Goal: Task Accomplishment & Management: Use online tool/utility

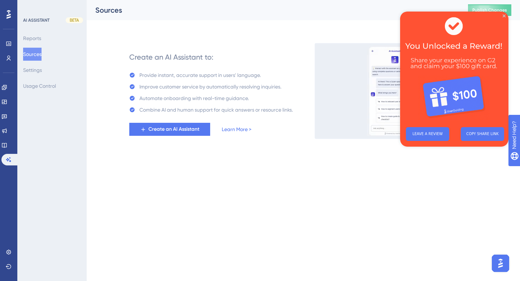
click at [502, 18] on img at bounding box center [454, 67] width 108 height 110
click at [503, 15] on icon "Close Preview" at bounding box center [503, 15] width 3 height 3
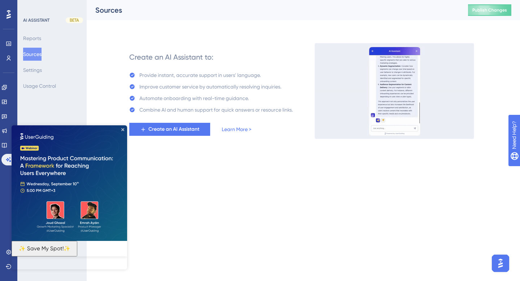
click at [12, 145] on img at bounding box center [69, 182] width 115 height 115
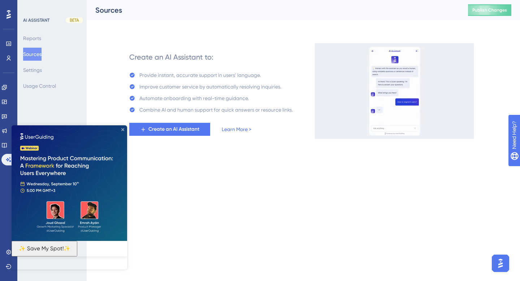
click at [123, 128] on icon "Close Preview" at bounding box center [122, 129] width 3 height 3
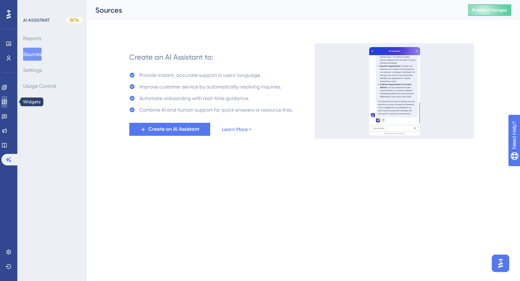
click at [7, 103] on icon at bounding box center [4, 102] width 6 height 6
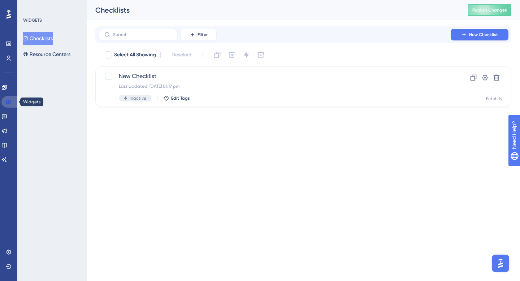
click at [10, 102] on icon at bounding box center [9, 102] width 6 height 6
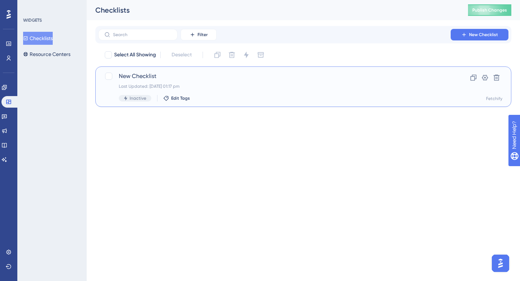
click at [144, 77] on span "New Checklist" at bounding box center [274, 76] width 311 height 9
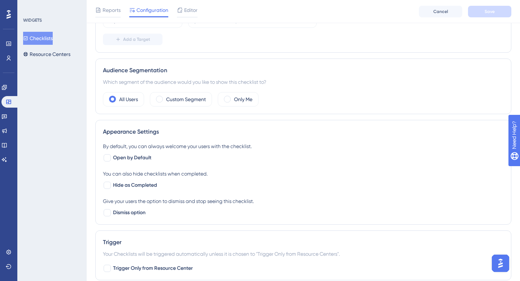
scroll to position [189, 0]
click at [7, 129] on icon at bounding box center [4, 130] width 5 height 5
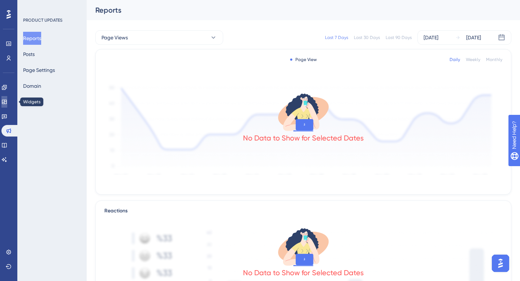
click at [7, 100] on icon at bounding box center [4, 102] width 6 height 6
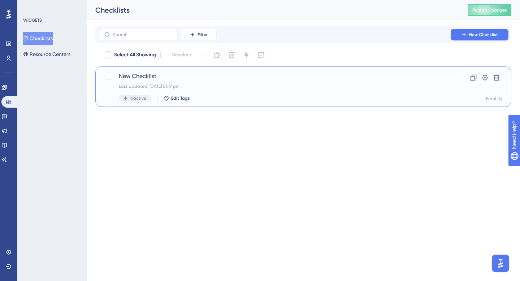
click at [154, 81] on div "New Checklist Last Updated: [DATE] 01:17 pm Inactive Edit Tags" at bounding box center [274, 87] width 311 height 30
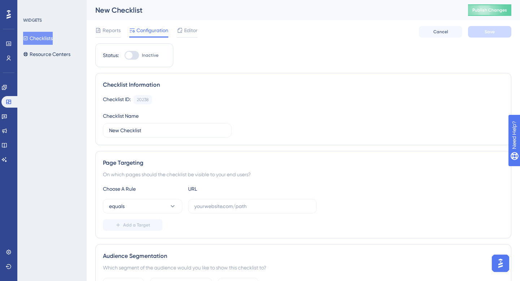
click at [129, 56] on div at bounding box center [128, 55] width 7 height 7
click at [124, 56] on input "Inactive" at bounding box center [124, 55] width 0 height 0
checkbox input "false"
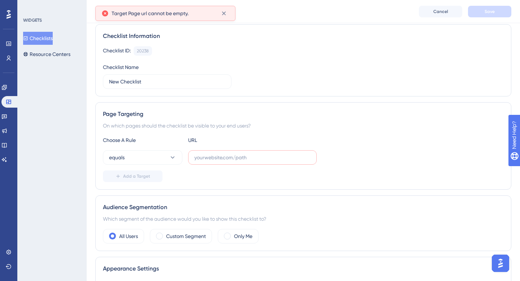
scroll to position [66, 0]
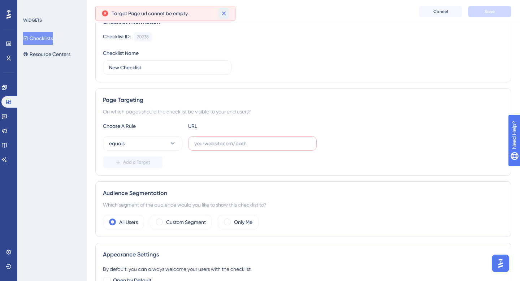
click at [225, 13] on icon at bounding box center [223, 13] width 7 height 7
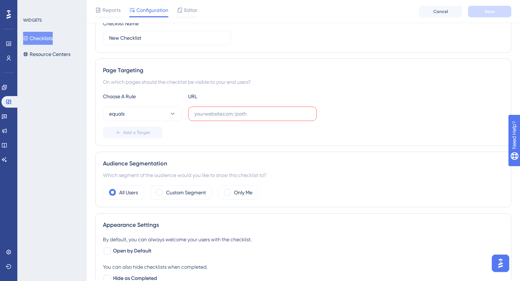
scroll to position [95, 0]
click at [205, 114] on input "text" at bounding box center [252, 114] width 116 height 8
click at [172, 112] on icon at bounding box center [172, 114] width 7 height 7
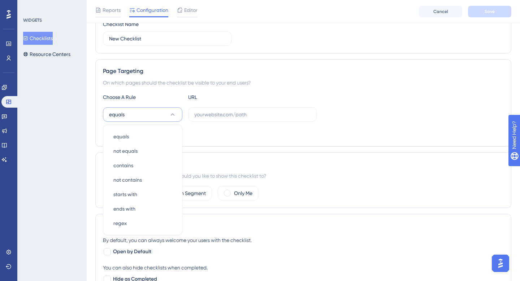
scroll to position [133, 0]
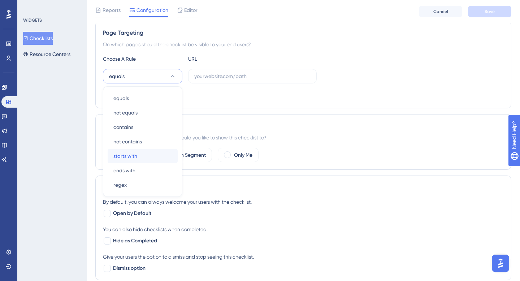
click at [148, 154] on div "starts with starts with" at bounding box center [142, 156] width 58 height 14
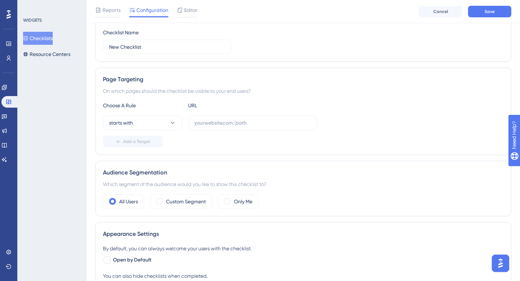
scroll to position [69, 0]
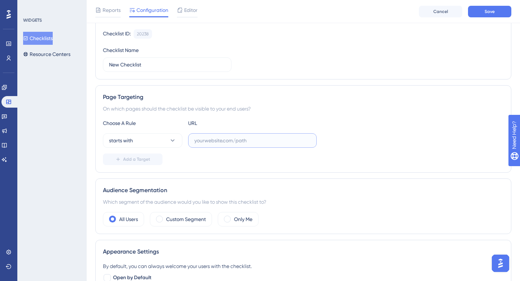
click at [205, 141] on input "text" at bounding box center [252, 140] width 116 height 8
type input "[URL][DOMAIN_NAME]"
drag, startPoint x: 147, startPoint y: 62, endPoint x: 102, endPoint y: 65, distance: 44.5
click at [102, 65] on div "Checklist Information Checklist ID: 20238 Copy Checklist Name New Checklist" at bounding box center [303, 43] width 416 height 72
click at [130, 61] on input "Portal" at bounding box center [167, 65] width 116 height 8
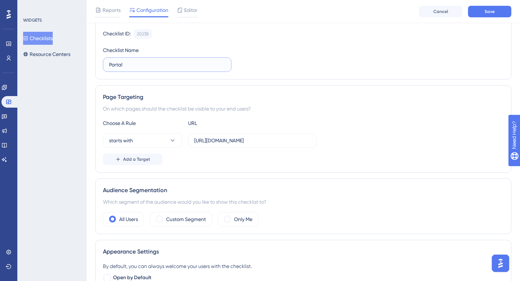
click at [135, 65] on input "Portal" at bounding box center [167, 65] width 116 height 8
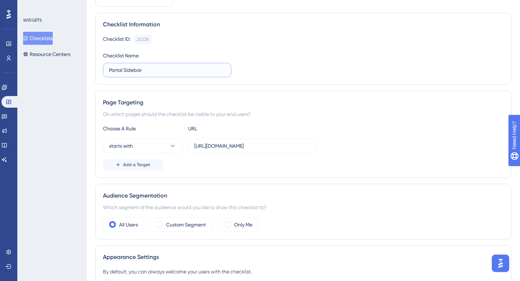
scroll to position [0, 0]
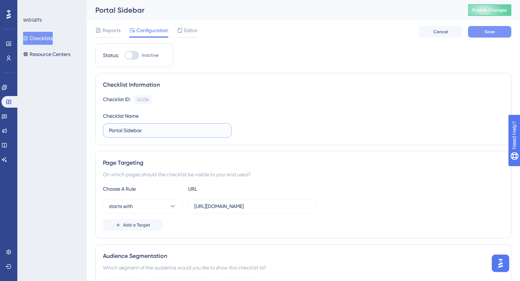
type input "Portal Sidebar"
click at [486, 30] on span "Save" at bounding box center [489, 32] width 10 height 6
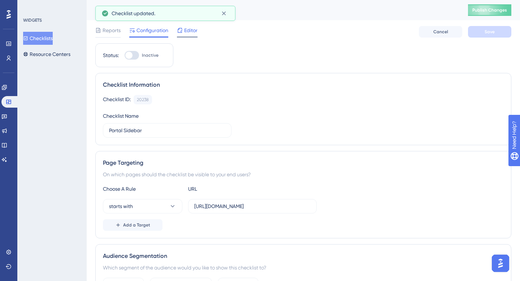
click at [190, 34] on span "Editor" at bounding box center [190, 30] width 13 height 9
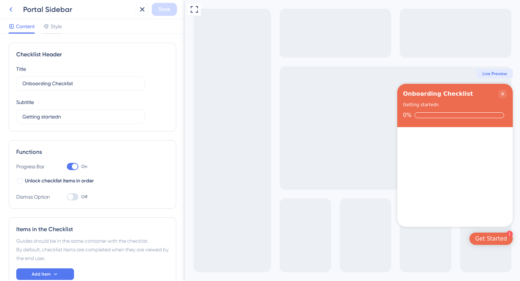
click at [14, 9] on icon at bounding box center [10, 9] width 9 height 9
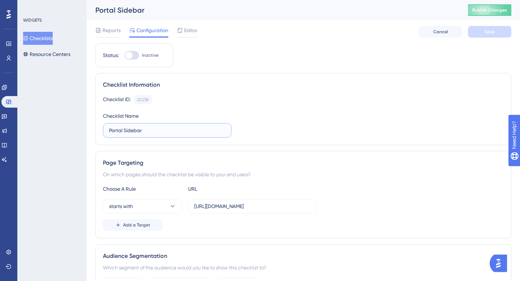
click at [114, 132] on input "Portal Sidebar" at bounding box center [167, 130] width 116 height 8
click at [150, 131] on input "Onboarding Sidebar" at bounding box center [167, 130] width 116 height 8
type input "Onboarding Checklist"
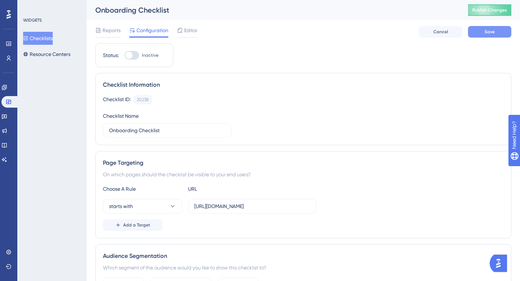
click at [488, 30] on span "Save" at bounding box center [489, 32] width 10 height 6
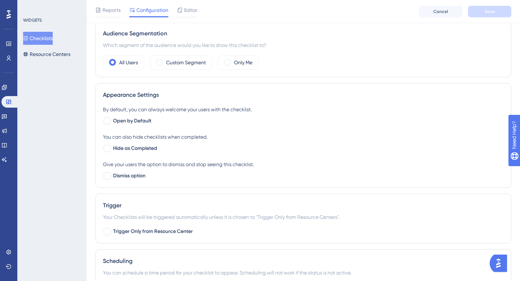
scroll to position [269, 0]
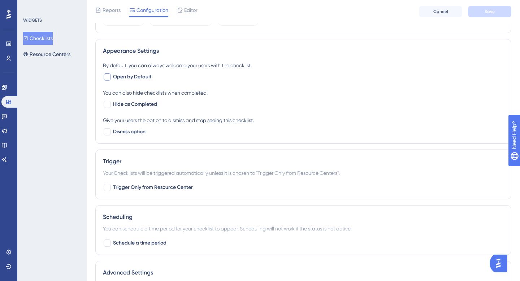
click at [107, 76] on div at bounding box center [107, 76] width 7 height 7
checkbox input "true"
click at [106, 104] on div at bounding box center [107, 104] width 7 height 7
checkbox input "true"
click at [109, 132] on div at bounding box center [107, 131] width 7 height 7
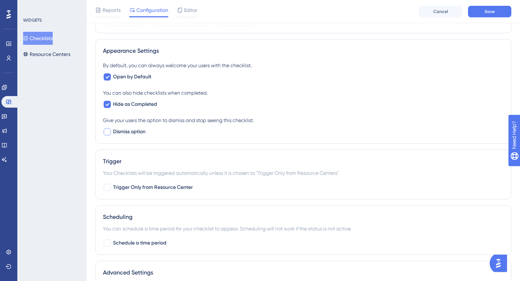
checkbox input "true"
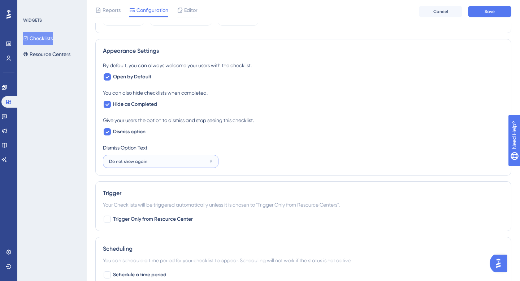
click at [160, 162] on input "Do not show again" at bounding box center [158, 161] width 98 height 5
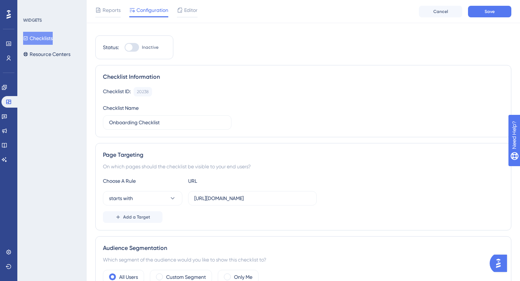
scroll to position [0, 0]
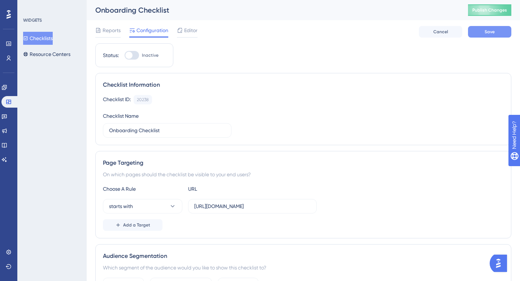
click at [490, 34] on span "Save" at bounding box center [489, 32] width 10 height 6
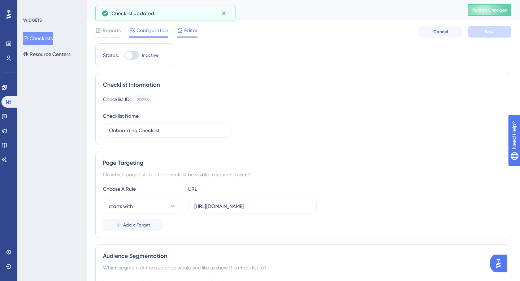
click at [188, 30] on span "Editor" at bounding box center [190, 30] width 13 height 9
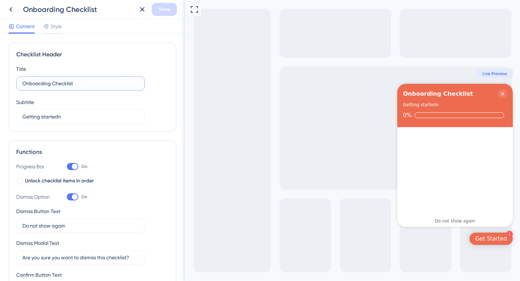
drag, startPoint x: 81, startPoint y: 82, endPoint x: 0, endPoint y: 81, distance: 81.2
click at [0, 80] on div "Checklist Header Title Onboarding Checklist Subtitle Getting startedn Functions…" at bounding box center [92, 157] width 185 height 247
type input "Welcome to your account"
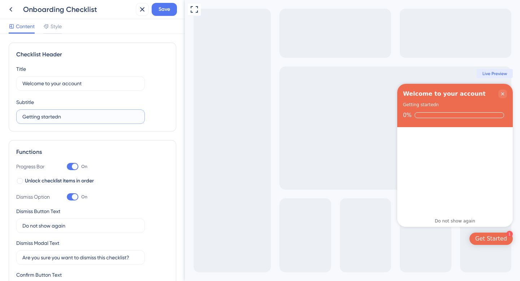
click at [70, 115] on input "Getting startedn" at bounding box center [80, 117] width 116 height 8
drag, startPoint x: 67, startPoint y: 117, endPoint x: 18, endPoint y: 116, distance: 48.7
click at [18, 116] on label "Getting started" at bounding box center [80, 116] width 128 height 14
type input "L"
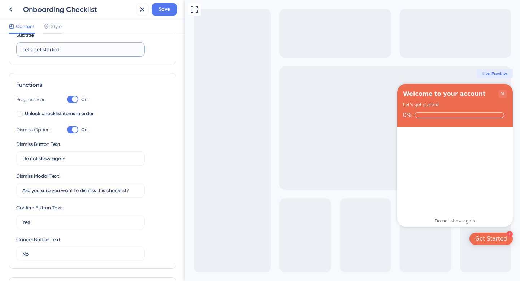
scroll to position [68, 0]
type input "Let's get started"
drag, startPoint x: 76, startPoint y: 158, endPoint x: 20, endPoint y: 157, distance: 56.3
click at [20, 157] on label "Do not show again" at bounding box center [80, 157] width 128 height 14
type input "d"
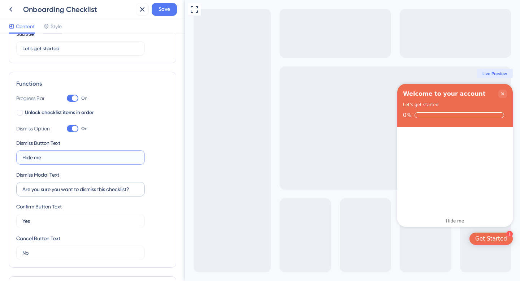
type input "Hide me"
drag, startPoint x: 135, startPoint y: 189, endPoint x: 61, endPoint y: 188, distance: 73.3
click at [61, 188] on input "Are you sure you want to dismiss this checklist?" at bounding box center [80, 189] width 116 height 8
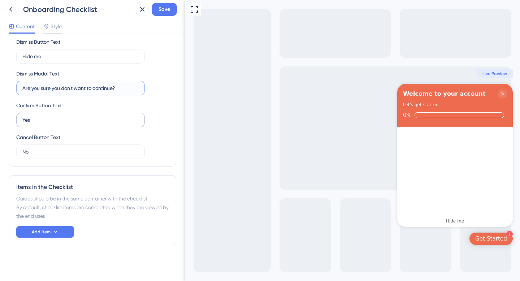
scroll to position [171, 0]
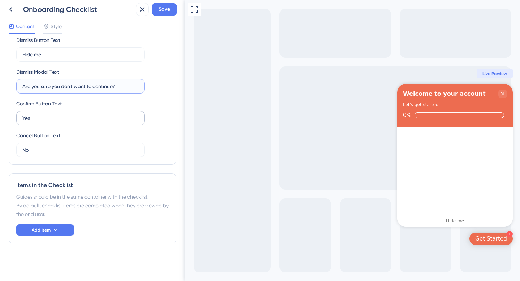
type input "Are you sure you don't want to continue?"
click at [39, 118] on input "Yes" at bounding box center [80, 118] width 116 height 8
drag, startPoint x: 38, startPoint y: 118, endPoint x: 22, endPoint y: 118, distance: 16.2
click at [22, 118] on input "Yes" at bounding box center [80, 118] width 116 height 8
click at [22, 118] on input "No, hide this" at bounding box center [80, 118] width 116 height 8
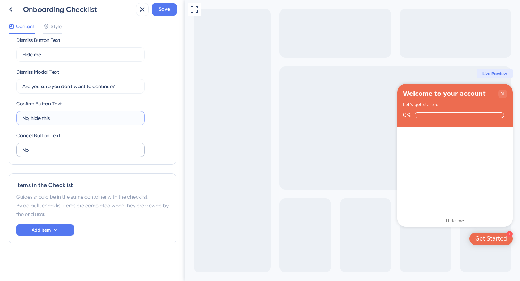
type input "No, hide this"
drag, startPoint x: 44, startPoint y: 149, endPoint x: 21, endPoint y: 147, distance: 23.2
click at [21, 148] on label "No" at bounding box center [80, 150] width 128 height 14
type input "Y"
type input "O"
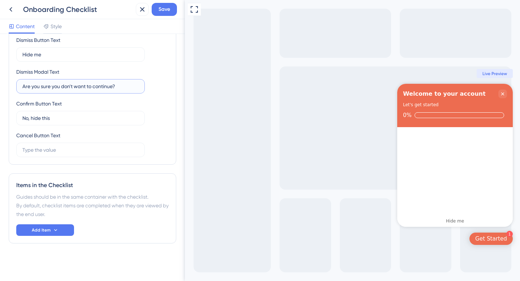
click at [113, 87] on input "Are you sure you don't want to continue?" at bounding box center [80, 86] width 116 height 8
type input "Are you sure you don't want to continue setup?"
click at [39, 157] on div "Functions Progress Bar On Unlock checklist items in order Dismiss Option On Dis…" at bounding box center [92, 67] width 167 height 196
click at [40, 147] on input "text" at bounding box center [80, 150] width 116 height 8
drag, startPoint x: 28, startPoint y: 118, endPoint x: 20, endPoint y: 118, distance: 7.6
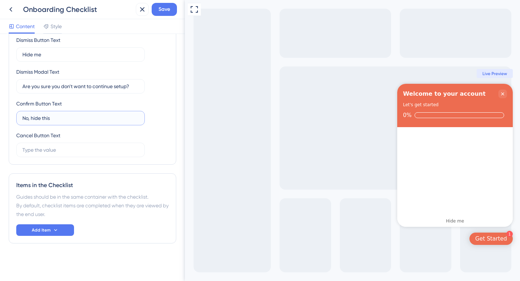
click at [20, 118] on label "No, hide this" at bounding box center [80, 118] width 128 height 14
type input "Yes, hide this"
click at [38, 149] on input "text" at bounding box center [80, 150] width 116 height 8
type input "No, carry on"
click at [170, 10] on span "Save" at bounding box center [164, 9] width 12 height 9
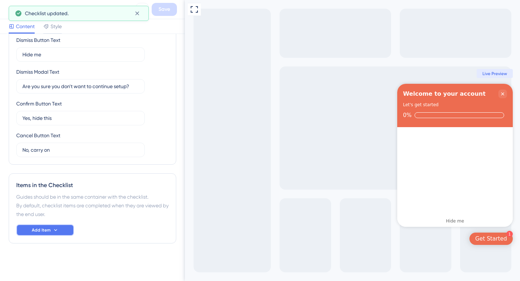
click at [53, 231] on icon at bounding box center [56, 230] width 6 height 6
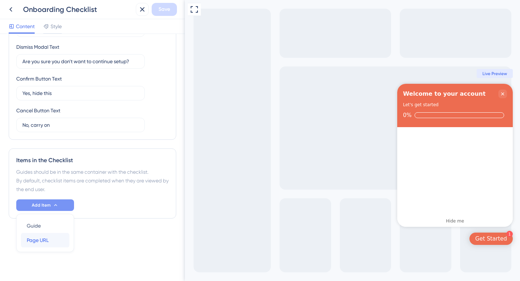
click at [45, 241] on span "Page URL" at bounding box center [38, 240] width 22 height 9
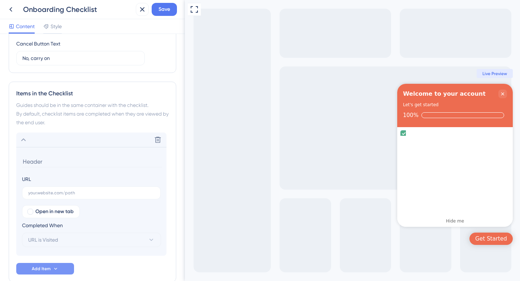
scroll to position [301, 0]
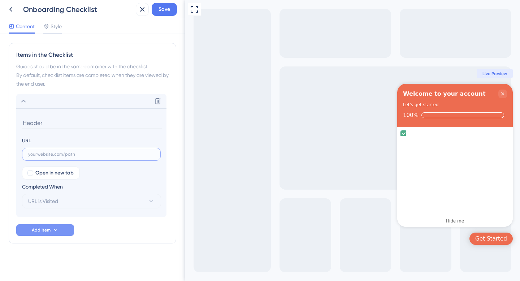
click at [51, 156] on input "text" at bounding box center [91, 154] width 126 height 5
type input "[URL][DOMAIN_NAME]"
click at [82, 200] on button "URL is Visited" at bounding box center [91, 201] width 139 height 14
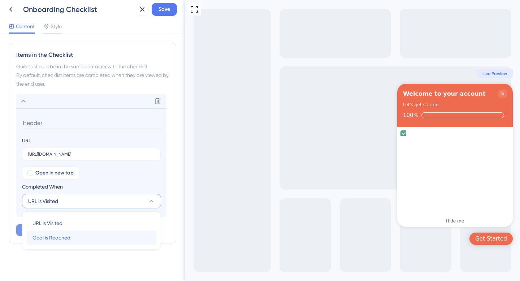
click at [64, 237] on span "Goal is Reached" at bounding box center [51, 237] width 38 height 9
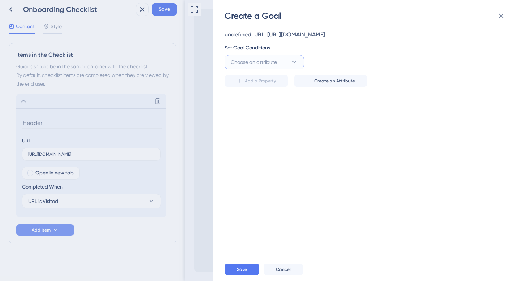
click at [300, 62] on button "Choose an attribute" at bounding box center [263, 62] width 79 height 14
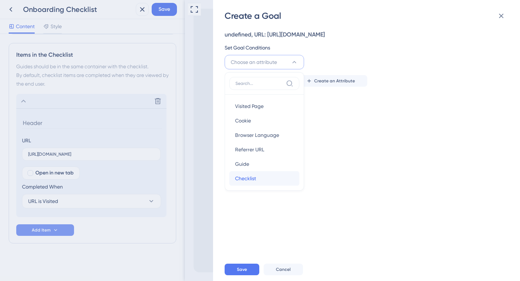
click at [253, 176] on span "Checklist" at bounding box center [245, 178] width 21 height 9
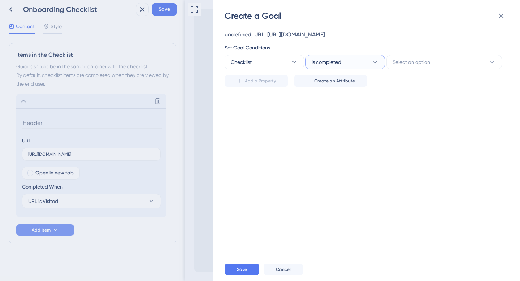
click at [369, 61] on button "is completed" at bounding box center [344, 62] width 79 height 14
click at [371, 43] on div "undefined, URL: [URL][DOMAIN_NAME] Set Goal Conditions Checklist is completed S…" at bounding box center [363, 49] width 279 height 39
click at [363, 63] on button "is completed" at bounding box center [344, 62] width 79 height 14
click at [337, 83] on span "is completed" at bounding box center [331, 84] width 30 height 9
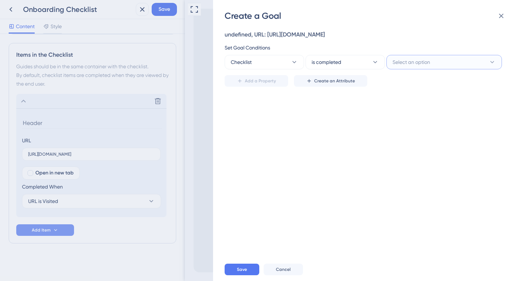
click at [426, 60] on span "Select an option" at bounding box center [411, 62] width 38 height 9
click at [406, 38] on div "undefined, URL: [URL][DOMAIN_NAME]" at bounding box center [363, 34] width 279 height 9
click at [273, 64] on button "Checklist" at bounding box center [263, 62] width 79 height 14
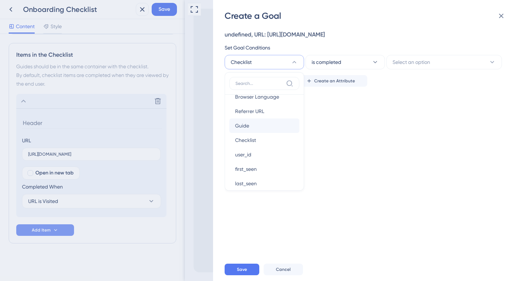
scroll to position [0, 0]
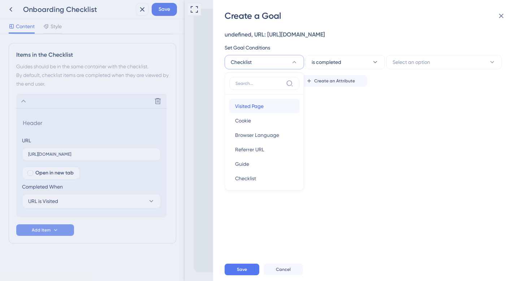
click at [270, 107] on div "Visited Page Visited Page" at bounding box center [264, 106] width 58 height 14
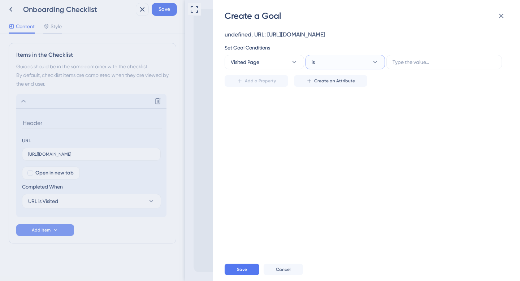
click at [375, 63] on icon at bounding box center [375, 62] width 4 height 2
click at [410, 65] on input "text" at bounding box center [443, 62] width 103 height 8
click at [375, 62] on icon at bounding box center [375, 62] width 4 height 2
click at [412, 64] on input "text" at bounding box center [443, 62] width 103 height 8
click at [373, 63] on icon at bounding box center [374, 61] width 7 height 7
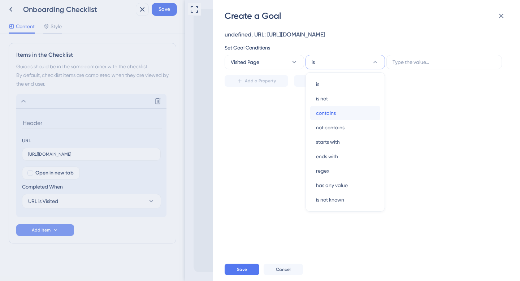
click at [348, 109] on div "contains contains" at bounding box center [345, 113] width 58 height 14
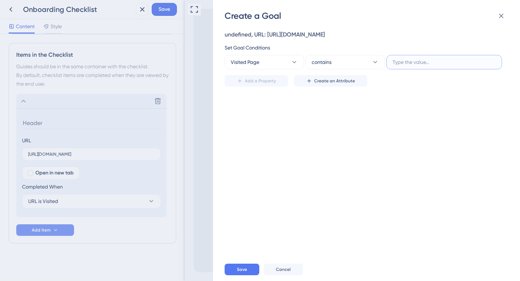
click at [427, 60] on input "text" at bounding box center [443, 62] width 103 height 8
paste input "account_settings"
type input "account_settings"
click at [276, 82] on button "Add a Property" at bounding box center [256, 81] width 64 height 12
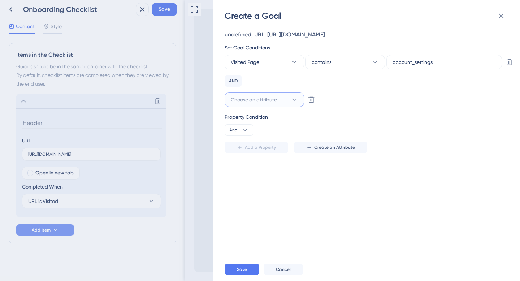
click at [293, 101] on icon at bounding box center [293, 99] width 7 height 7
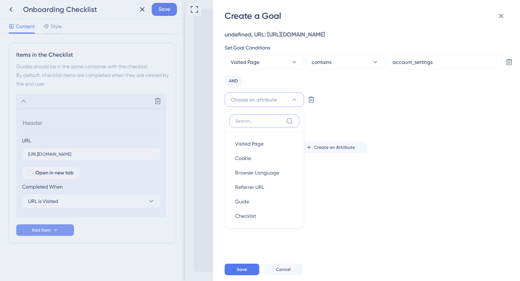
scroll to position [25, 0]
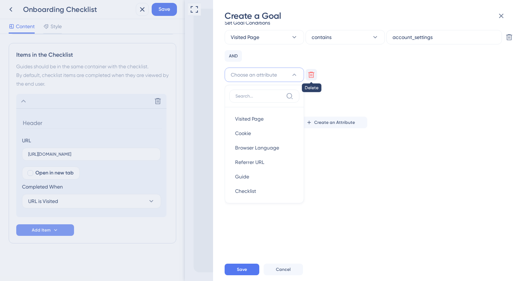
click at [506, 40] on icon at bounding box center [509, 37] width 6 height 6
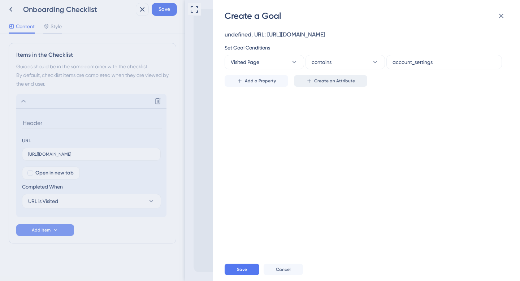
click at [341, 79] on span "Create an Attribute" at bounding box center [334, 81] width 41 height 6
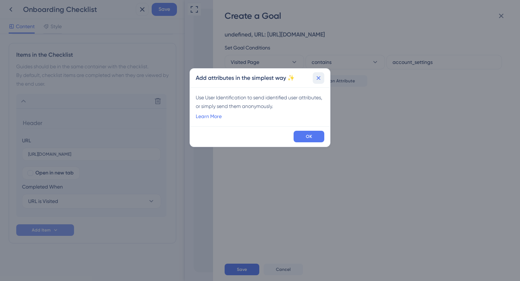
click at [319, 79] on icon at bounding box center [318, 77] width 7 height 7
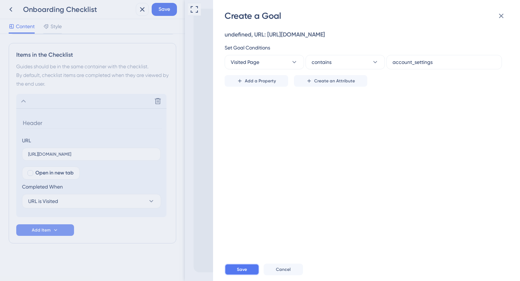
click at [239, 269] on span "Save" at bounding box center [242, 269] width 10 height 6
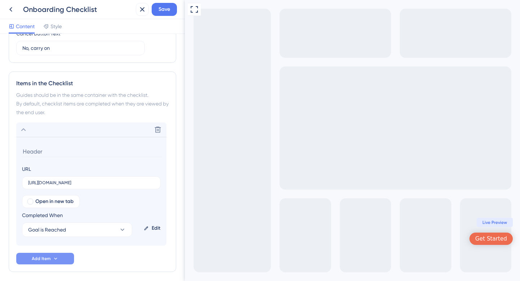
scroll to position [276, 0]
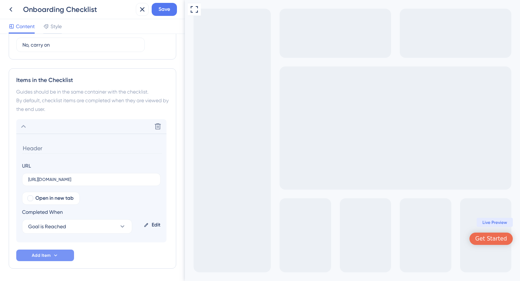
click at [39, 150] on input at bounding box center [92, 148] width 140 height 11
click at [81, 148] on input "Check your Account Settings" at bounding box center [92, 148] width 140 height 11
click at [58, 147] on input "Check your Account settings" at bounding box center [92, 148] width 140 height 11
click at [109, 149] on input "Check your account settings" at bounding box center [92, 148] width 140 height 11
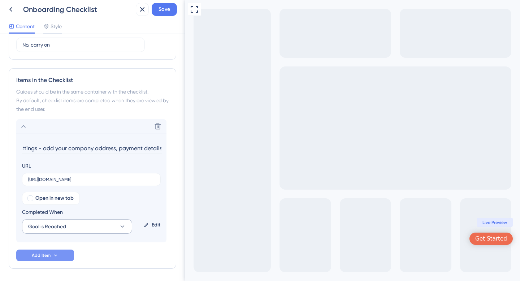
type input "Check your account settings - add your company address, payment details"
click at [122, 225] on icon at bounding box center [122, 226] width 7 height 7
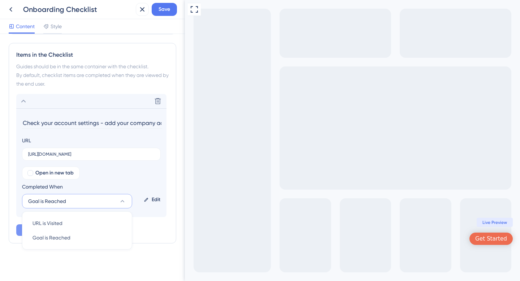
click at [144, 179] on div "Open in new tab Completed When Goal is Reached URL is Visited URL is Visited Go…" at bounding box center [91, 187] width 139 height 42
click at [122, 202] on icon at bounding box center [123, 201] width 4 height 2
click at [125, 185] on div "Completed When" at bounding box center [77, 186] width 110 height 9
click at [61, 231] on button "Add Item" at bounding box center [45, 230] width 58 height 12
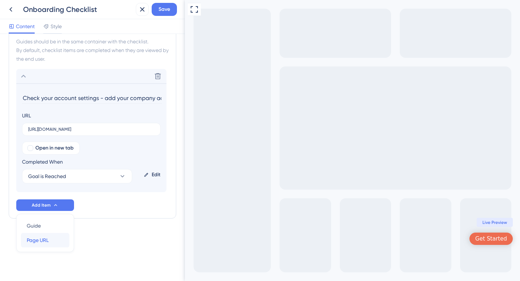
click at [44, 239] on span "Page URL" at bounding box center [38, 240] width 22 height 9
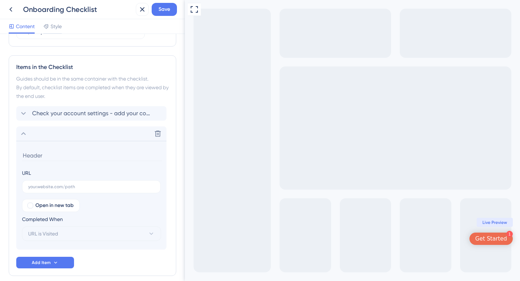
scroll to position [288, 0]
type input "F"
type input "Manage your access tokens"
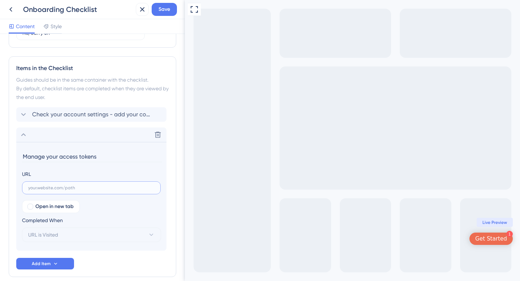
click at [36, 187] on input "text" at bounding box center [91, 187] width 126 height 5
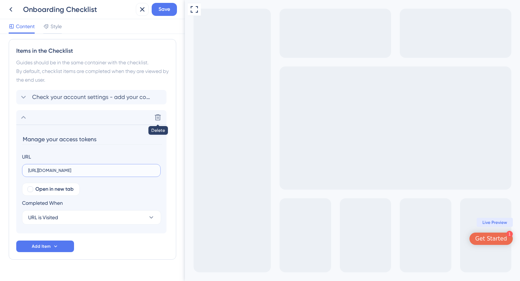
scroll to position [322, 0]
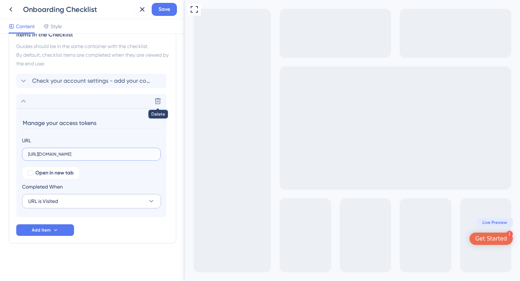
type input "[URL][DOMAIN_NAME]"
click at [107, 201] on button "URL is Visited" at bounding box center [91, 201] width 139 height 14
click at [66, 234] on span "Goal is Reached" at bounding box center [51, 237] width 38 height 9
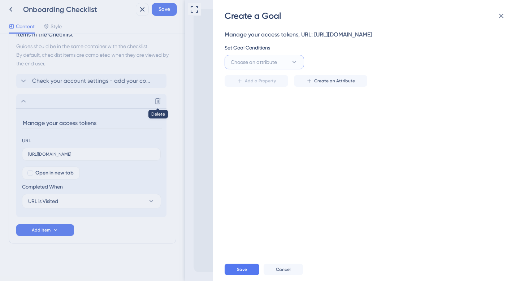
click at [293, 61] on icon at bounding box center [293, 61] width 7 height 7
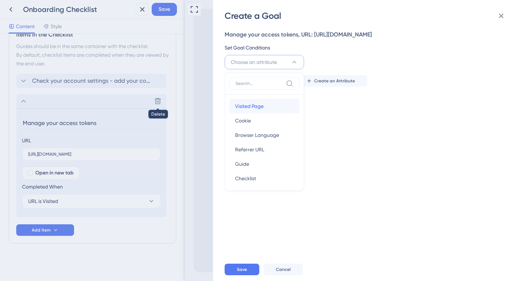
click at [257, 103] on span "Visited Page" at bounding box center [249, 106] width 29 height 9
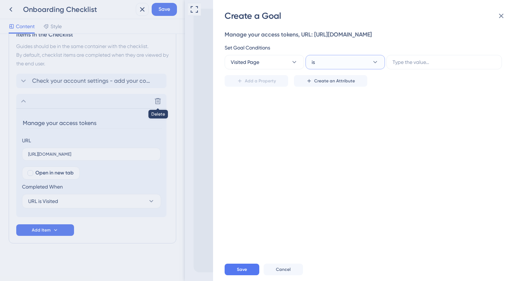
click at [356, 62] on button "is" at bounding box center [344, 62] width 79 height 14
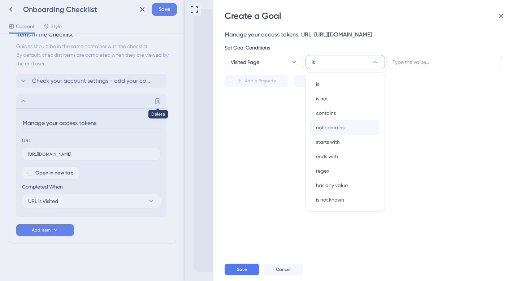
click at [341, 123] on span "not contains" at bounding box center [330, 127] width 29 height 9
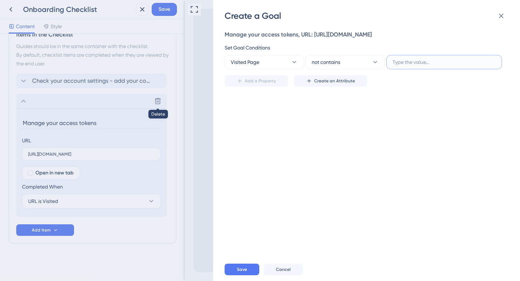
click at [426, 61] on input "text" at bounding box center [443, 62] width 103 height 8
paste input "access_tokens"
type input "access_tokens"
click at [246, 269] on button "Save" at bounding box center [241, 269] width 35 height 12
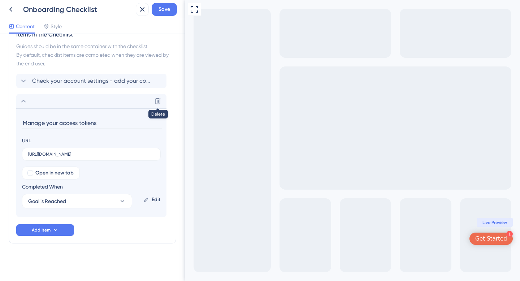
click at [117, 240] on div "Items in the Checklist Guides should be in the same container with the checklis…" at bounding box center [92, 133] width 167 height 220
click at [55, 230] on icon at bounding box center [55, 230] width 3 height 2
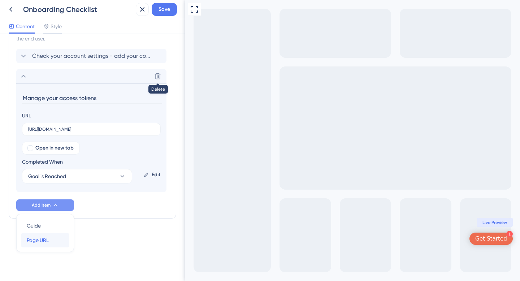
click at [38, 238] on span "Page URL" at bounding box center [38, 240] width 22 height 9
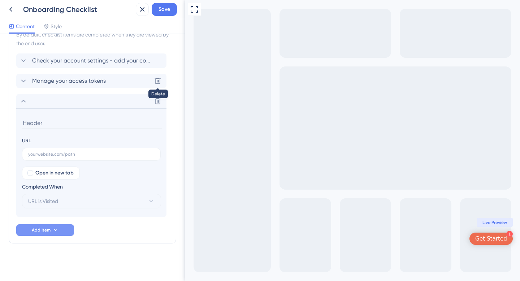
scroll to position [342, 0]
click at [36, 123] on input at bounding box center [92, 122] width 140 height 11
type input "Add users"
click at [53, 154] on input "text" at bounding box center [91, 154] width 126 height 5
type input "[URL][DOMAIN_NAME]"
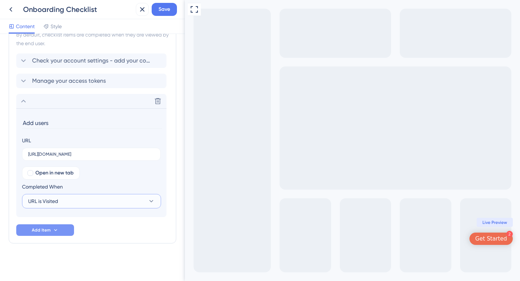
click at [53, 201] on span "URL is Visited" at bounding box center [43, 201] width 30 height 9
click at [47, 232] on div "Goal is Reached Goal is Reached" at bounding box center [91, 237] width 118 height 14
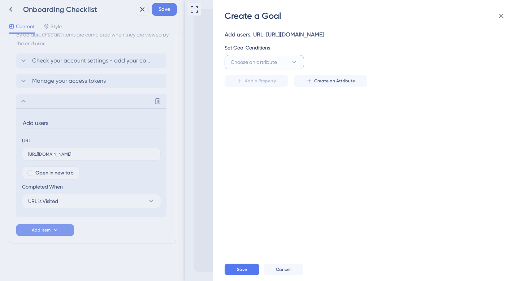
click at [283, 63] on button "Choose an attribute" at bounding box center [263, 62] width 79 height 14
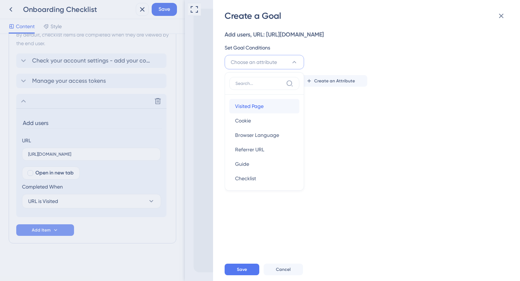
click at [258, 102] on span "Visited Page" at bounding box center [249, 106] width 29 height 9
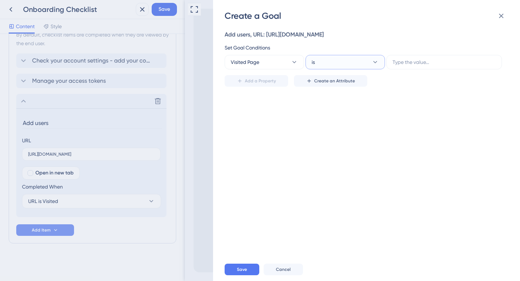
click at [355, 58] on button "is" at bounding box center [344, 62] width 79 height 14
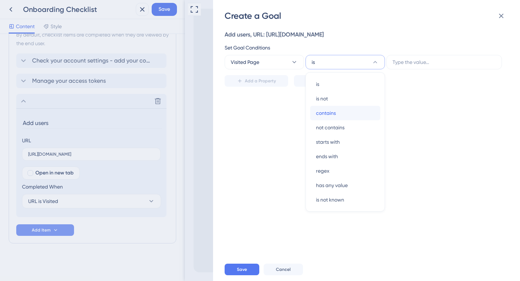
click at [336, 112] on div "contains contains" at bounding box center [345, 113] width 58 height 14
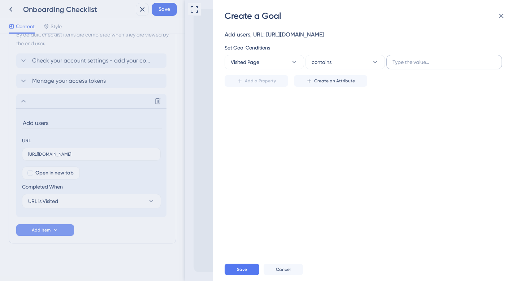
click at [415, 67] on label at bounding box center [443, 62] width 115 height 14
click at [415, 66] on input "text" at bounding box center [443, 62] width 103 height 8
paste input "account_users"
type input "account_users"
click at [241, 267] on span "Save" at bounding box center [242, 269] width 10 height 6
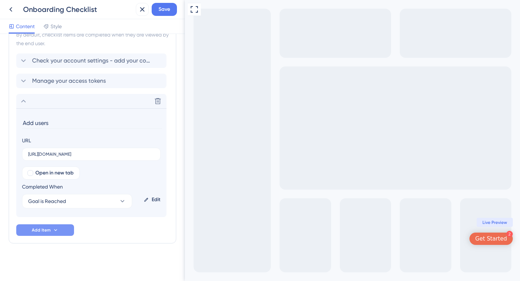
click at [36, 123] on input "Add users" at bounding box center [92, 122] width 140 height 11
click at [49, 120] on input "Add / edit users" at bounding box center [92, 122] width 140 height 11
type input "Add / manage users"
click at [164, 10] on span "Save" at bounding box center [164, 9] width 12 height 9
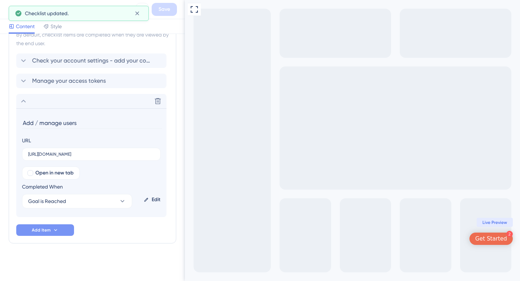
click at [493, 222] on span "Live Preview" at bounding box center [494, 222] width 25 height 6
click at [494, 237] on div "Get Started" at bounding box center [491, 238] width 32 height 7
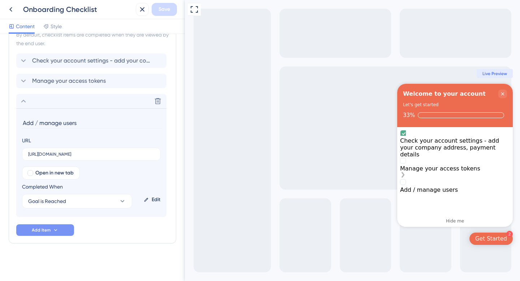
click at [416, 158] on div "Manage your access tokens is incomplete." at bounding box center [455, 161] width 110 height 7
click at [405, 158] on rect "Manage your access tokens is incomplete." at bounding box center [402, 160] width 5 height 5
click at [114, 61] on span "Check your account settings - add your company address, payment details" at bounding box center [91, 60] width 119 height 9
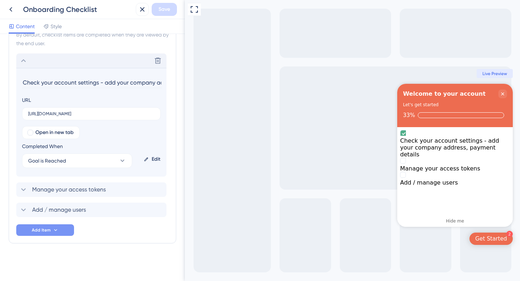
scroll to position [0, 62]
click at [77, 82] on input "Check your account settings - add your company address, payment details" at bounding box center [92, 82] width 140 height 11
click at [42, 82] on input "Check your account settings - add your company address, payment details" at bounding box center [92, 82] width 140 height 11
drag, startPoint x: 42, startPoint y: 82, endPoint x: 8, endPoint y: 80, distance: 33.6
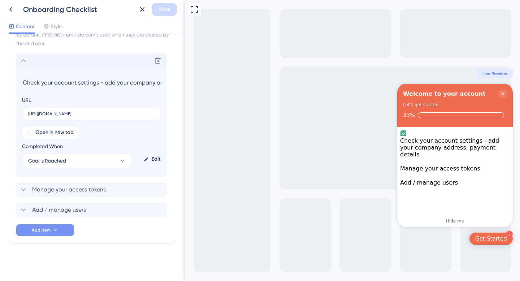
click at [9, 80] on div "Items in the Checklist Guides should be in the same container with the checklis…" at bounding box center [92, 123] width 167 height 241
click at [124, 79] on input "Check your account settings - add your company address, payment details" at bounding box center [92, 82] width 140 height 11
drag, startPoint x: 283, startPoint y: 83, endPoint x: 204, endPoint y: 97, distance: 80.3
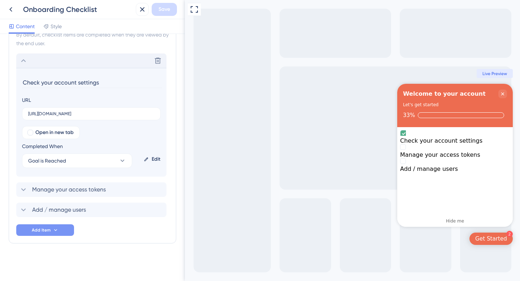
scroll to position [0, 0]
type input "Check your account settings"
drag, startPoint x: 31, startPoint y: 209, endPoint x: 22, endPoint y: 207, distance: 8.7
click at [22, 207] on div "Add / manage users" at bounding box center [52, 209] width 67 height 9
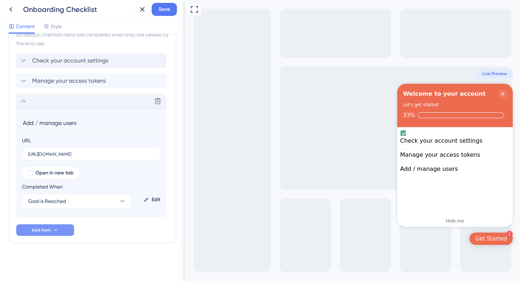
click at [26, 98] on icon at bounding box center [23, 101] width 9 height 9
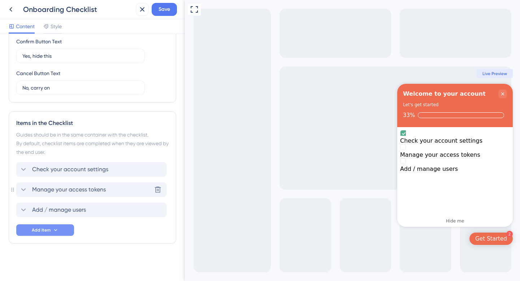
click at [18, 187] on div "Manage your access tokens Delete" at bounding box center [91, 189] width 150 height 14
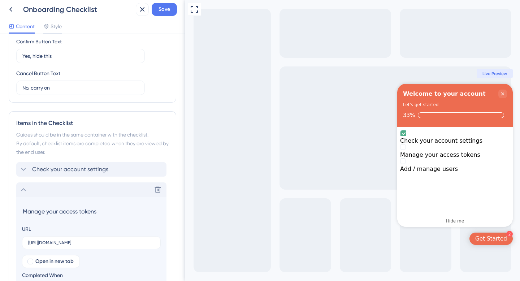
scroll to position [342, 0]
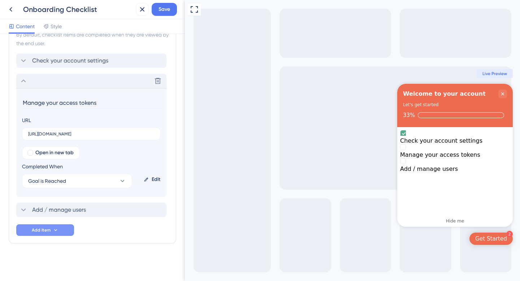
click at [21, 82] on icon at bounding box center [23, 81] width 9 height 9
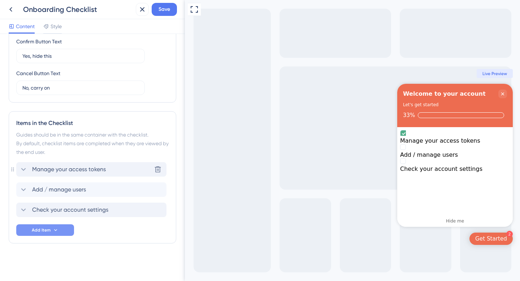
click at [65, 170] on span "Manage your access tokens" at bounding box center [69, 169] width 74 height 9
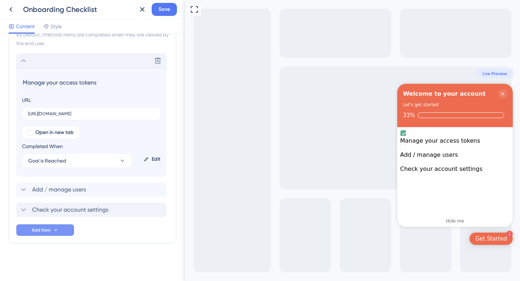
drag, startPoint x: 45, startPoint y: 82, endPoint x: 20, endPoint y: 80, distance: 25.0
click at [20, 80] on section "Manage your access tokens URL [URL][DOMAIN_NAME] Open in new tab Completed When…" at bounding box center [91, 122] width 150 height 109
type input "Find / manage your access tokens"
click at [93, 231] on div "Delete Find / manage your access tokens URL [URL][DOMAIN_NAME] Open in new tab …" at bounding box center [92, 144] width 152 height 182
click at [52, 190] on span "Add / manage users" at bounding box center [59, 189] width 54 height 9
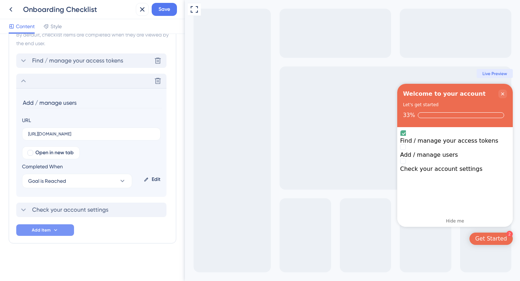
click at [38, 102] on input "Add / manage users" at bounding box center [92, 102] width 140 height 11
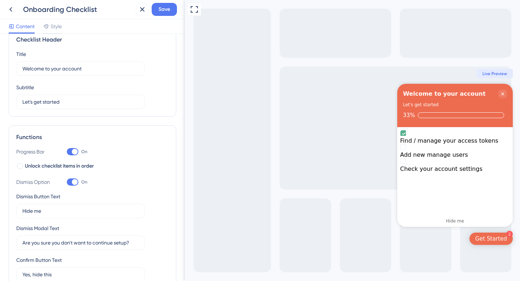
scroll to position [0, 0]
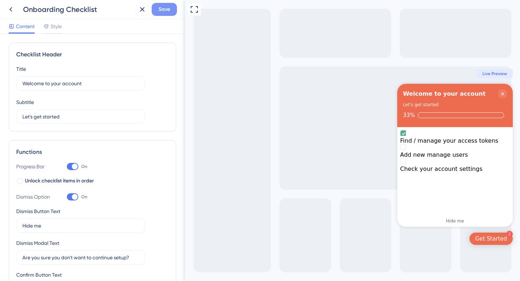
type input "Add new manage users"
click at [168, 9] on span "Save" at bounding box center [164, 9] width 12 height 9
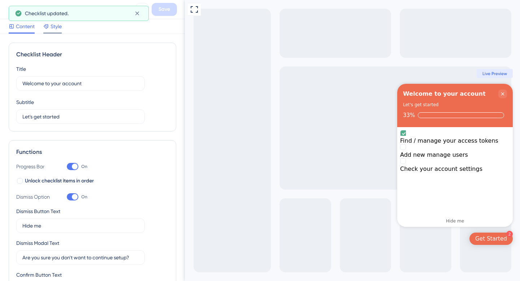
click at [59, 27] on span "Style" at bounding box center [56, 26] width 11 height 9
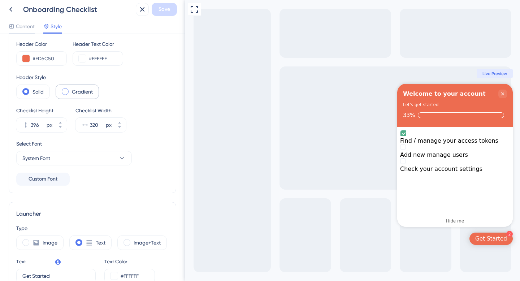
click at [66, 92] on span at bounding box center [65, 91] width 7 height 7
click at [71, 89] on input "radio" at bounding box center [71, 89] width 0 height 0
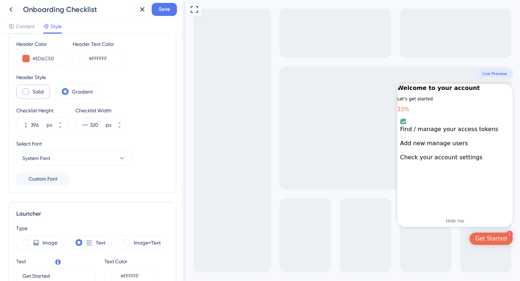
click at [32, 92] on label "Solid" at bounding box center [37, 91] width 11 height 9
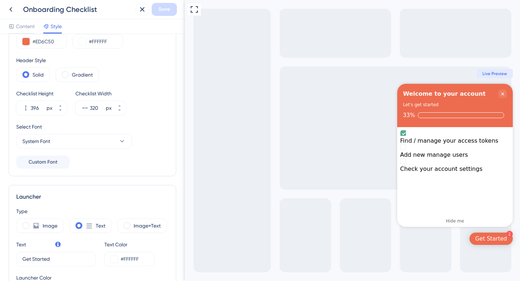
scroll to position [43, 0]
click at [122, 141] on icon at bounding box center [122, 140] width 4 height 2
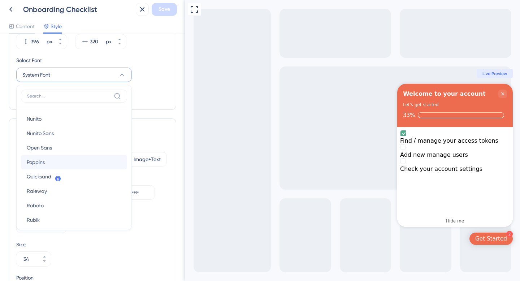
scroll to position [87, 0]
click at [83, 150] on button "Open Sans Open Sans" at bounding box center [74, 147] width 106 height 14
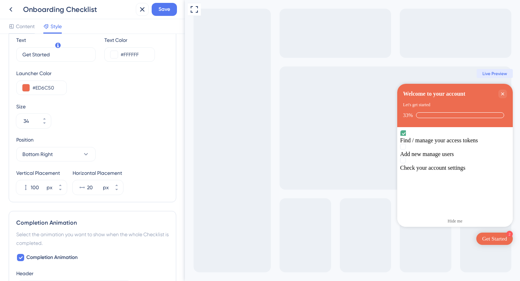
scroll to position [247, 0]
click at [60, 189] on icon at bounding box center [60, 188] width 4 height 4
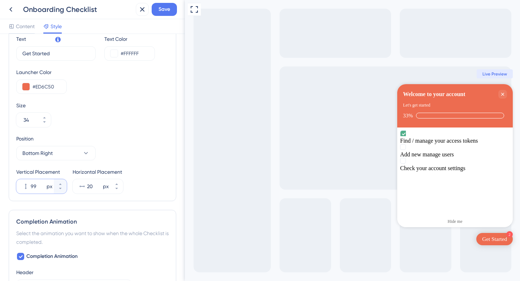
drag, startPoint x: 39, startPoint y: 185, endPoint x: 29, endPoint y: 184, distance: 9.8
click at [29, 184] on div "99 px" at bounding box center [35, 186] width 38 height 14
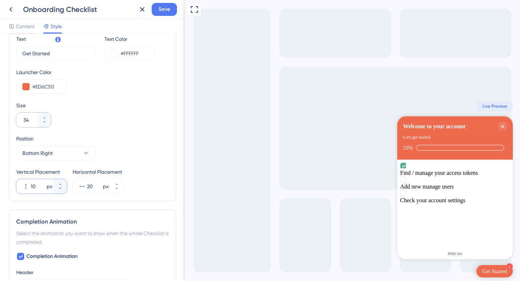
type input "10"
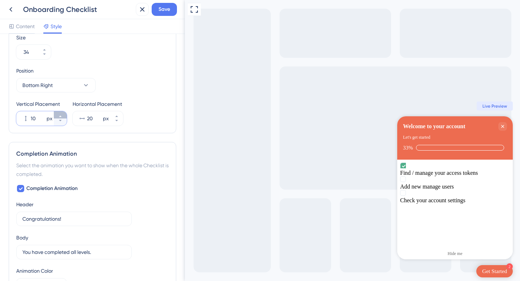
scroll to position [372, 0]
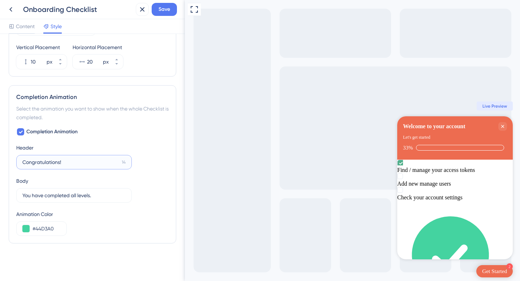
drag, startPoint x: 70, startPoint y: 160, endPoint x: 11, endPoint y: 160, distance: 59.2
click at [11, 160] on div "Completion Animation Select the animation you want to show when the whole Check…" at bounding box center [92, 164] width 167 height 158
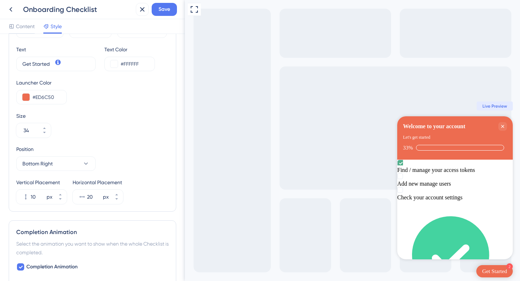
scroll to position [223, 0]
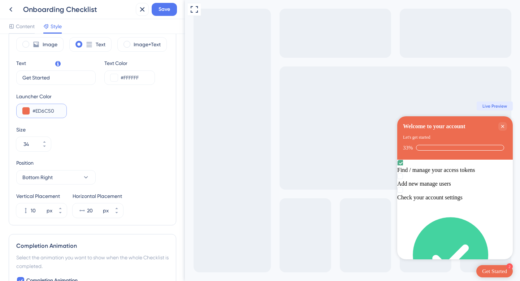
click at [44, 108] on input "#ED6C50" at bounding box center [46, 110] width 28 height 9
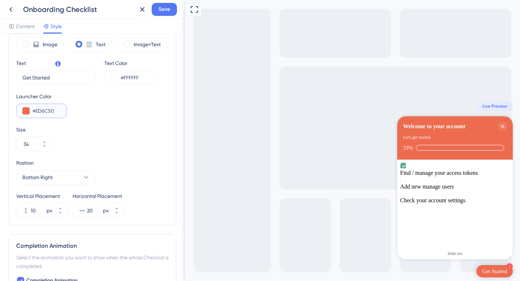
click at [44, 108] on input "#ED6C50" at bounding box center [46, 110] width 28 height 9
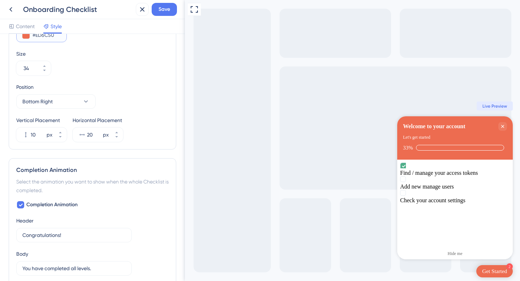
scroll to position [372, 0]
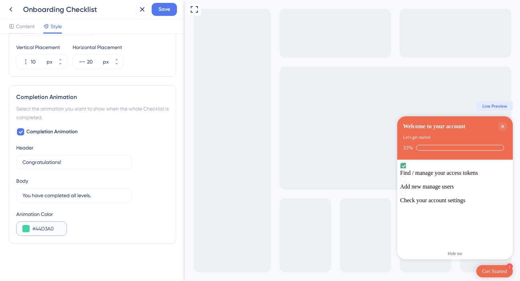
click at [44, 228] on input "#44D3A0" at bounding box center [46, 228] width 28 height 9
paste input "ED6C5"
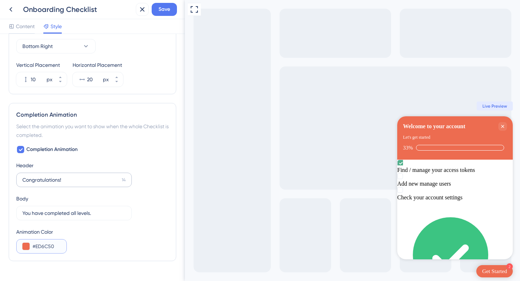
scroll to position [349, 0]
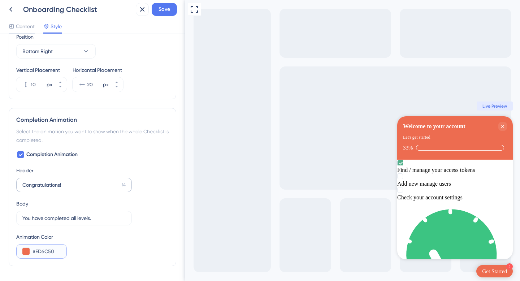
type input "#ED6C50"
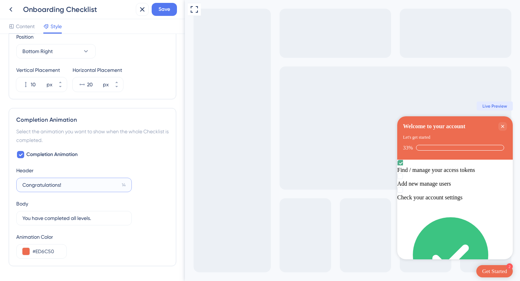
drag, startPoint x: 69, startPoint y: 184, endPoint x: 16, endPoint y: 183, distance: 52.3
click at [16, 183] on label "Congratulations! 14" at bounding box center [73, 185] width 115 height 14
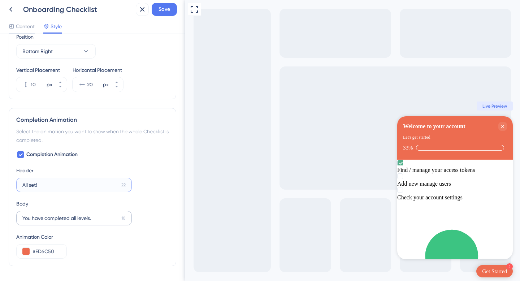
type input "All set!"
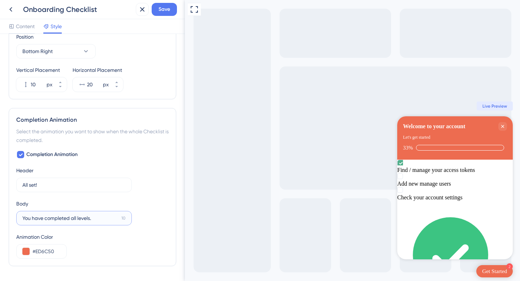
drag, startPoint x: 100, startPoint y: 218, endPoint x: 18, endPoint y: 215, distance: 82.0
click at [18, 215] on label "You have completed all levels. 10" at bounding box center [73, 218] width 115 height 14
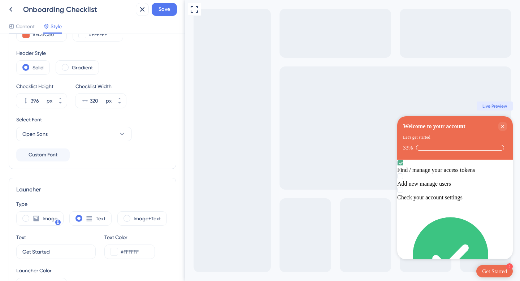
scroll to position [45, 0]
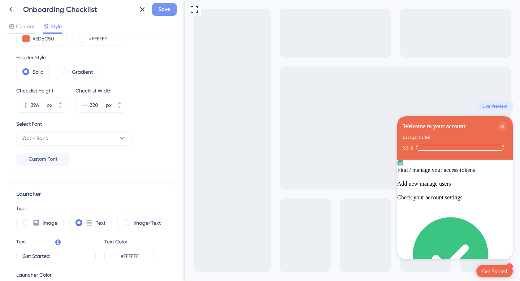
type input "You're ready to go"
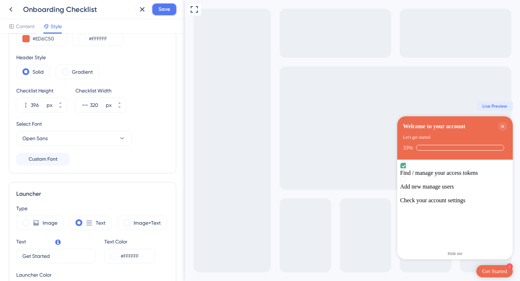
click at [165, 9] on span "Save" at bounding box center [164, 9] width 12 height 9
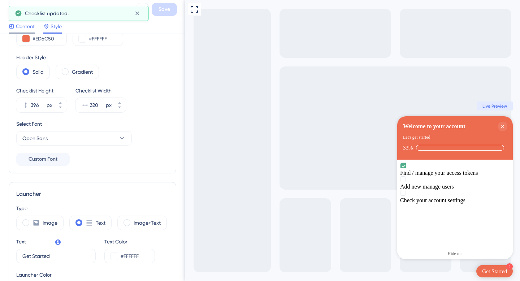
click at [29, 26] on span "Content" at bounding box center [25, 26] width 19 height 9
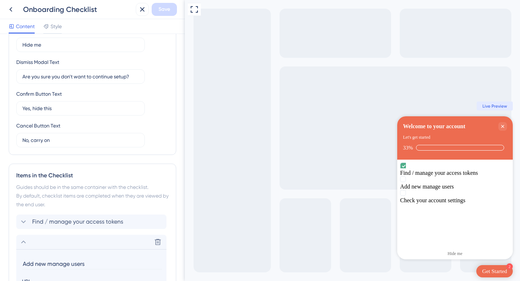
scroll to position [169, 0]
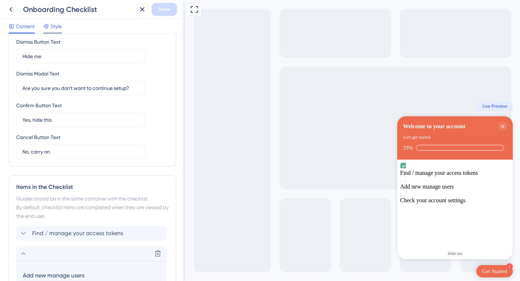
click at [58, 26] on span "Style" at bounding box center [56, 26] width 11 height 9
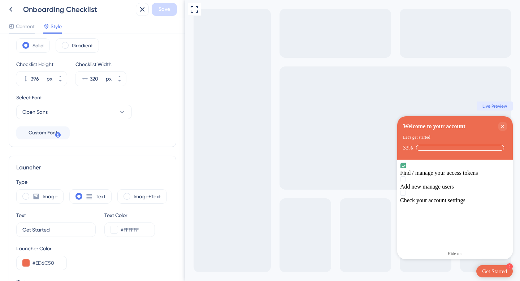
scroll to position [152, 0]
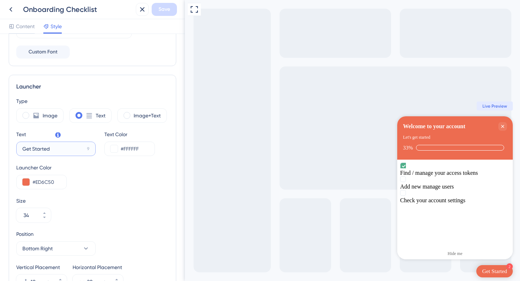
drag, startPoint x: 57, startPoint y: 149, endPoint x: 14, endPoint y: 149, distance: 42.9
click at [14, 149] on div "Launcher Type Image Text Image+Text Text Get Started 9 Text Color #FFFFFF Launc…" at bounding box center [92, 186] width 167 height 222
drag, startPoint x: 66, startPoint y: 148, endPoint x: 20, endPoint y: 148, distance: 45.5
click at [20, 148] on label "Show me around 6" at bounding box center [55, 148] width 79 height 14
type input "l"
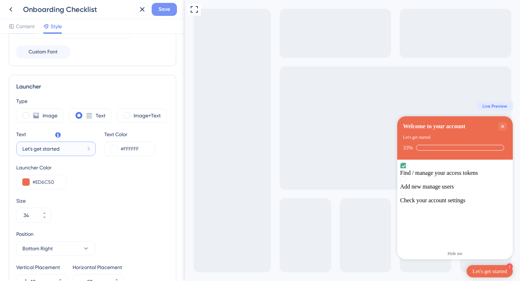
type input "Let's get started"
click at [164, 10] on span "Save" at bounding box center [164, 9] width 12 height 9
